Goal: Information Seeking & Learning: Learn about a topic

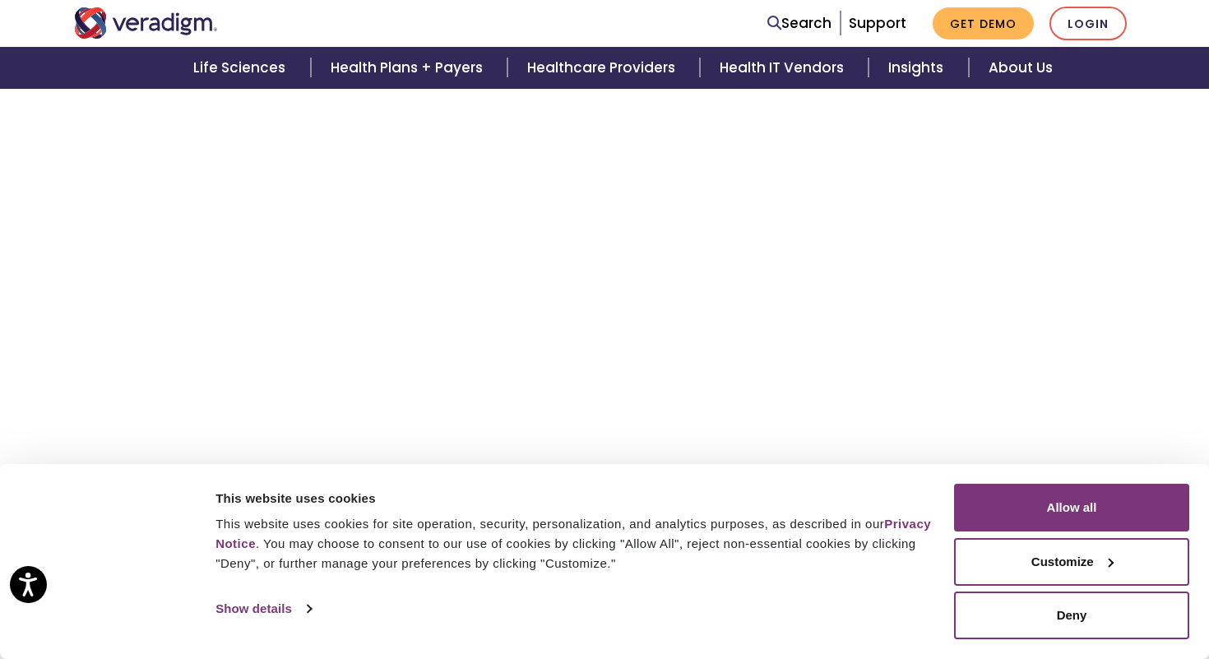
scroll to position [426, 0]
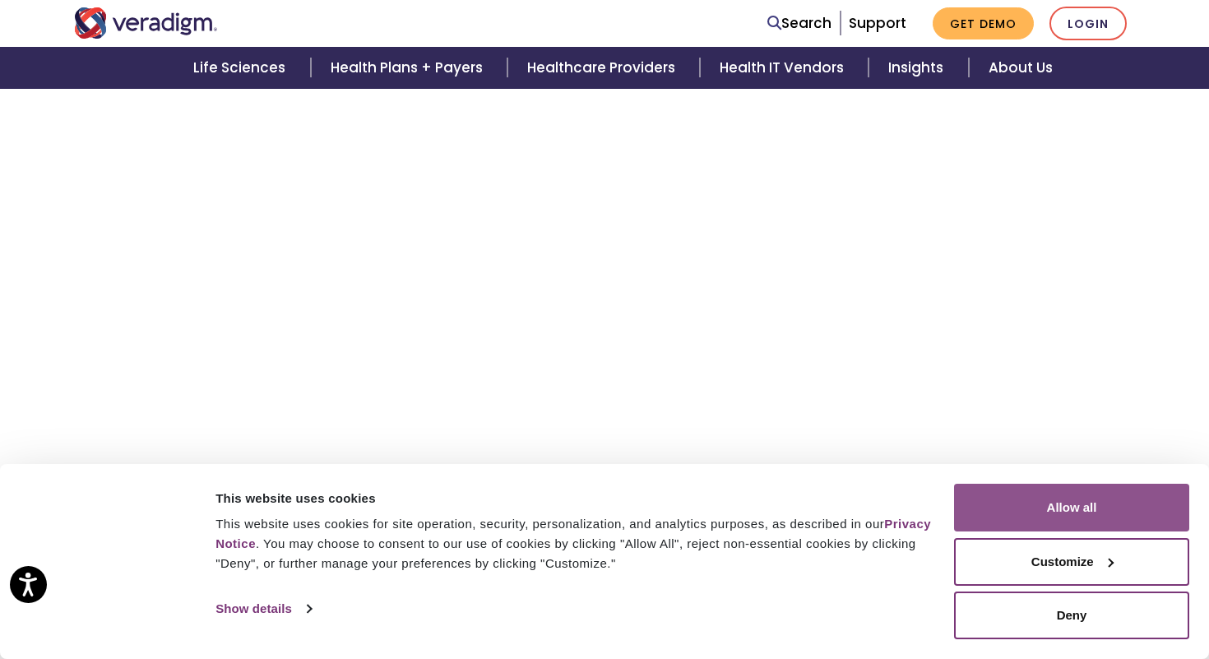
click at [1029, 505] on button "Allow all" at bounding box center [1071, 508] width 235 height 48
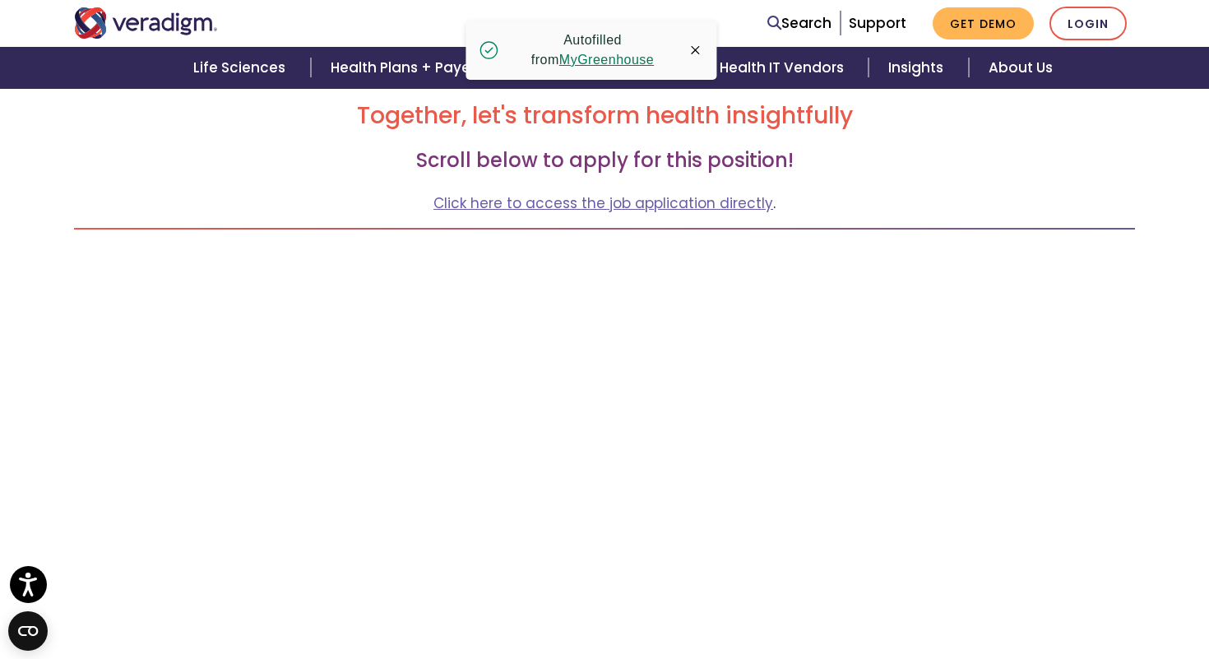
scroll to position [246, 0]
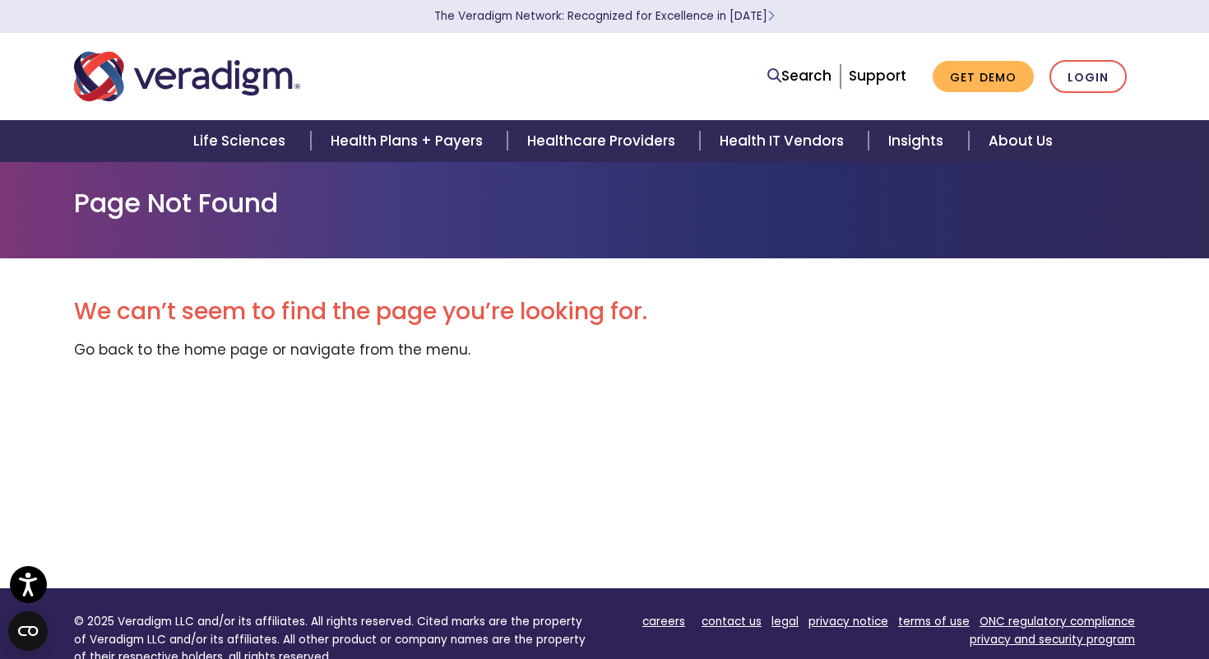
click at [564, 488] on div "We can’t seem to find the page you’re looking for. Go back to the home page or …" at bounding box center [604, 423] width 1061 height 330
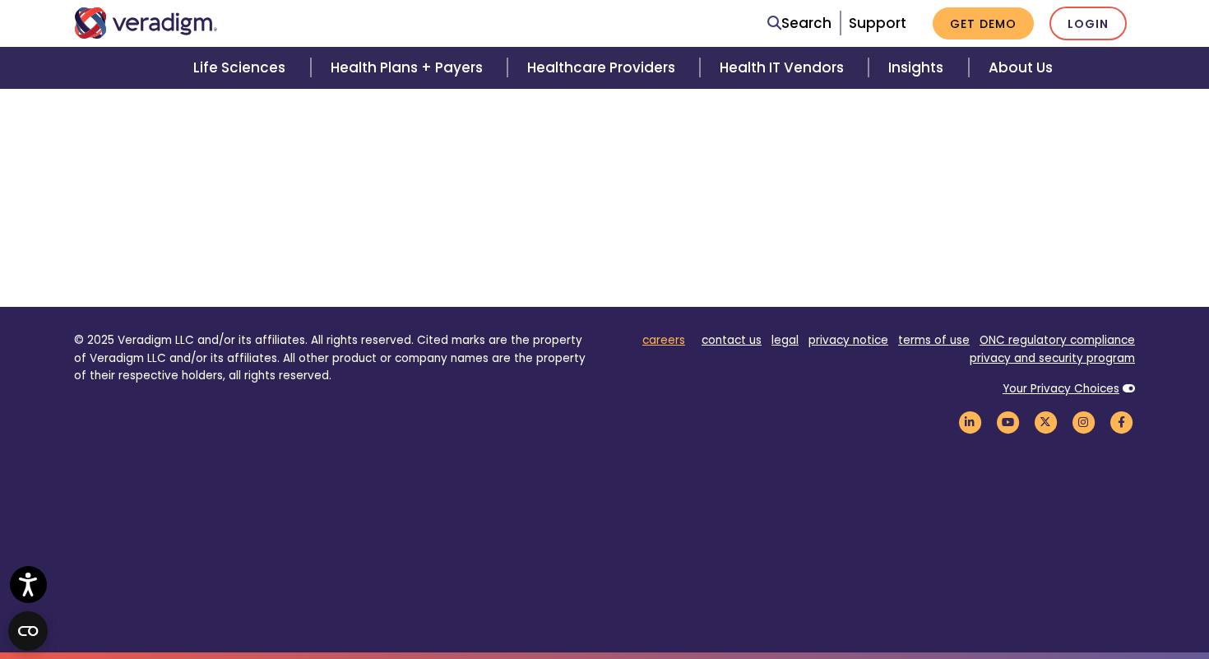
click at [674, 340] on link "careers" at bounding box center [663, 340] width 43 height 16
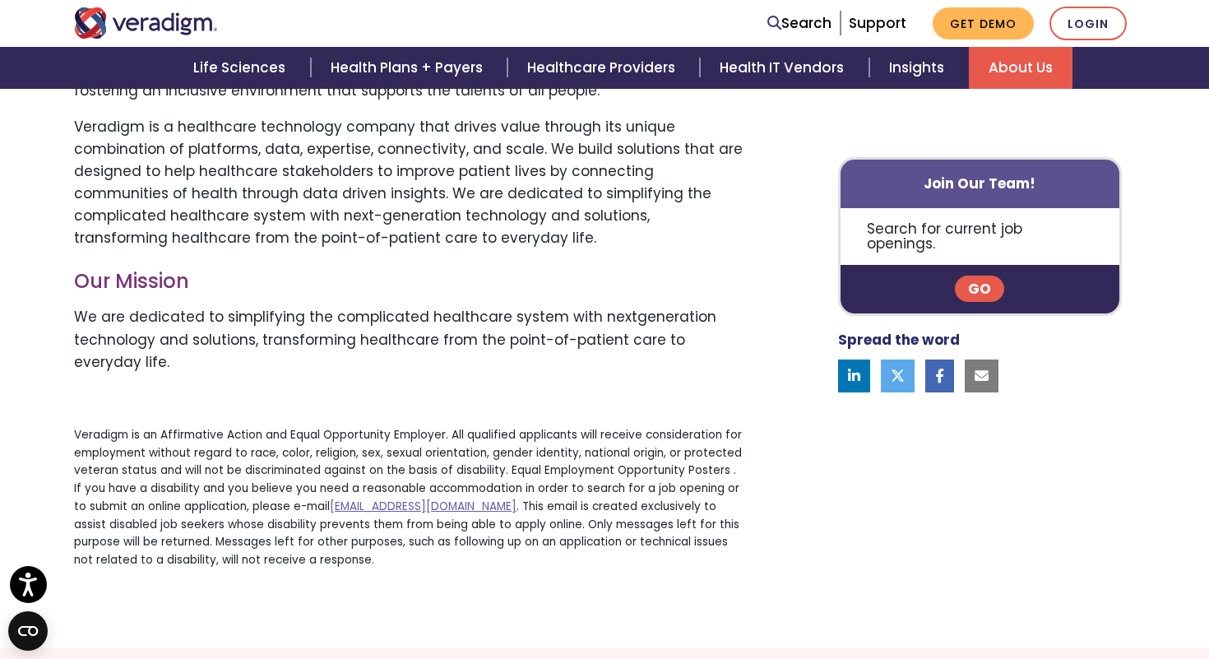
scroll to position [828, 0]
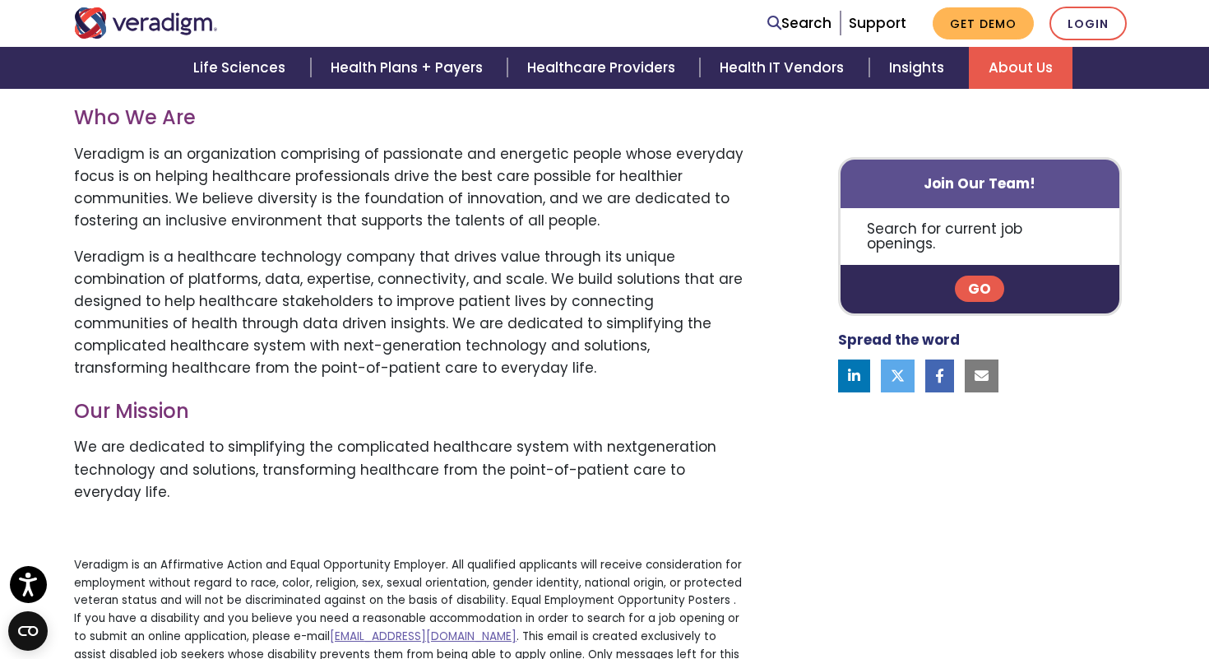
click at [982, 276] on link "Go" at bounding box center [979, 289] width 49 height 26
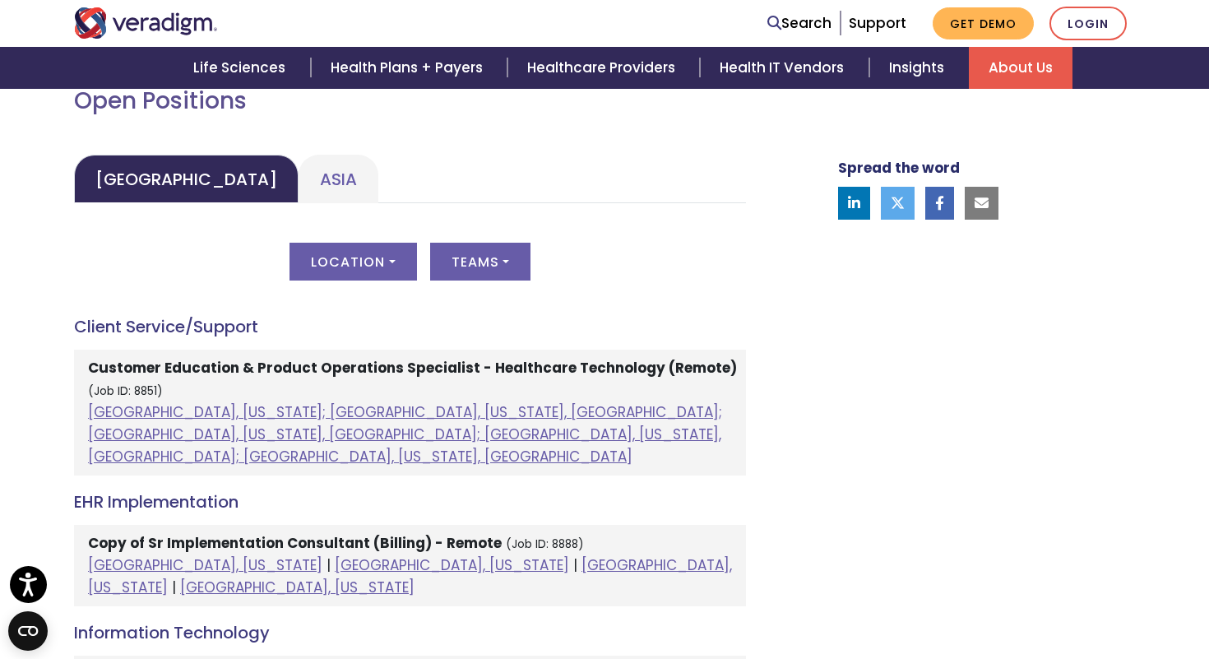
scroll to position [764, 0]
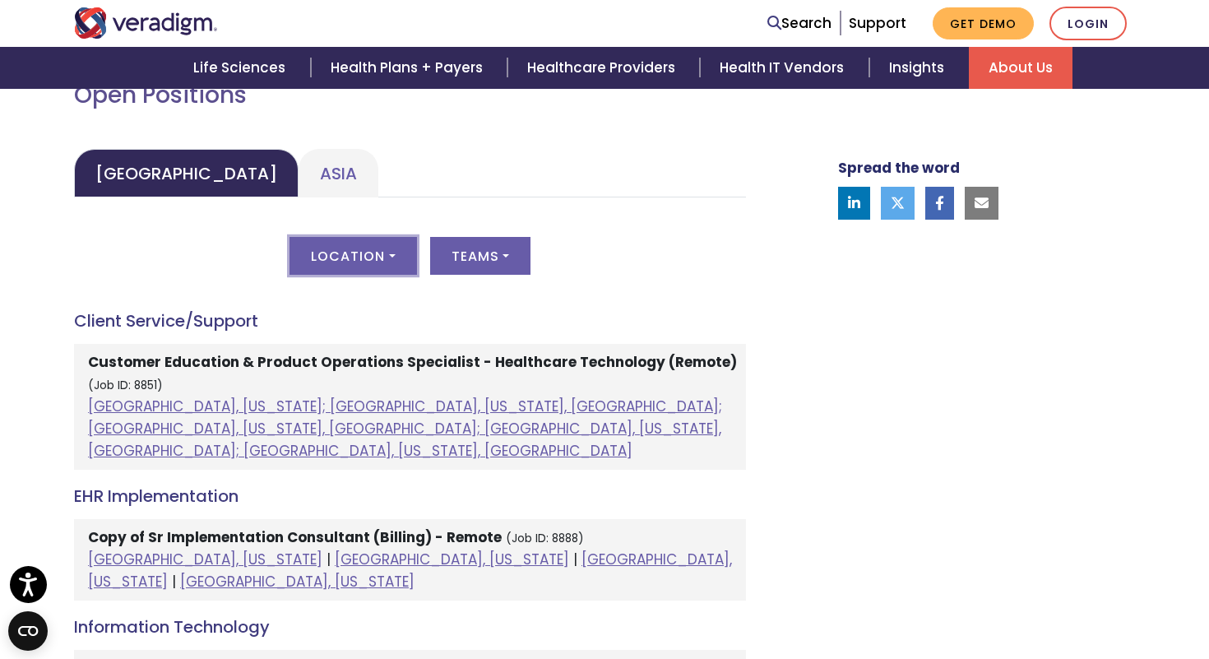
click at [373, 252] on button "Location" at bounding box center [352, 256] width 127 height 38
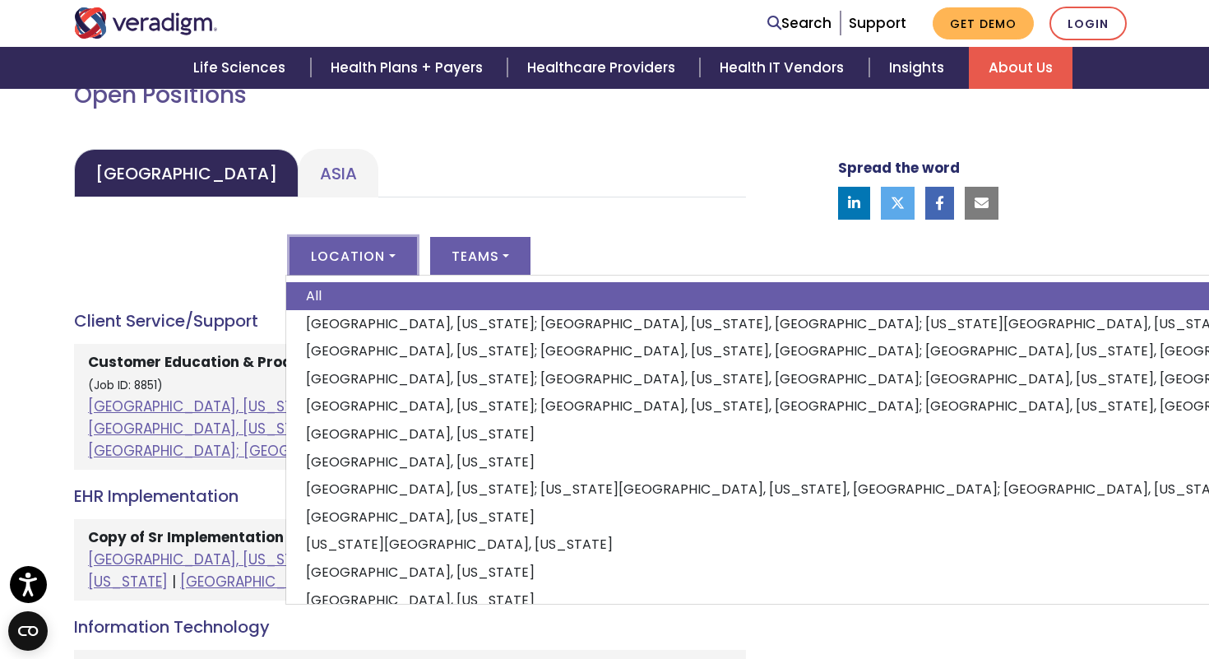
click at [93, 278] on div "Location All [GEOGRAPHIC_DATA], [US_STATE]; [GEOGRAPHIC_DATA], [US_STATE], [GEO…" at bounding box center [410, 266] width 672 height 58
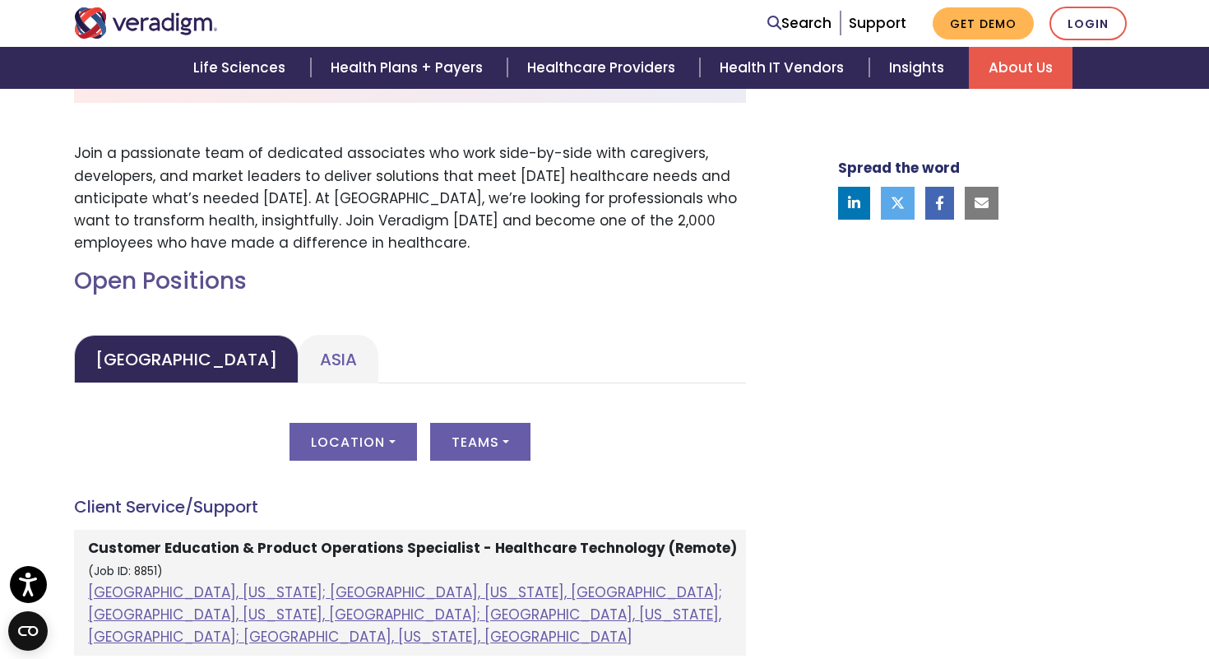
scroll to position [576, 0]
